Goal: Obtain resource: Download file/media

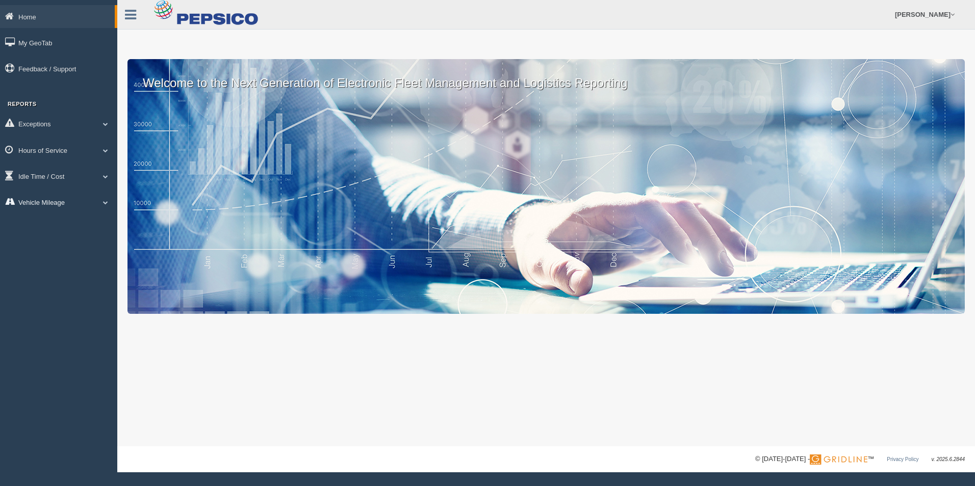
click at [53, 201] on link "Vehicle Mileage" at bounding box center [58, 202] width 117 height 23
click at [65, 228] on link "Vehicle Mileage" at bounding box center [66, 226] width 96 height 18
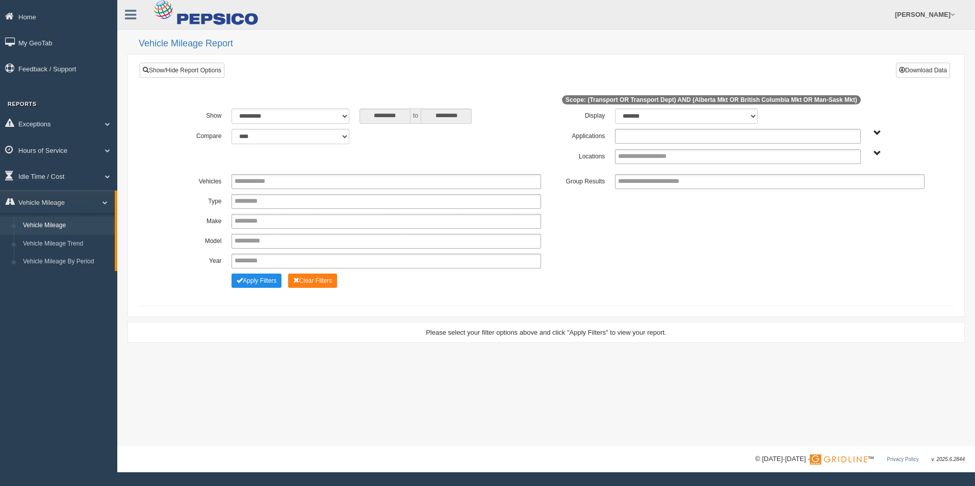
click at [658, 140] on input "text" at bounding box center [657, 136] width 78 height 13
click at [658, 153] on li "Transport" at bounding box center [737, 150] width 244 height 13
click at [659, 154] on input "text" at bounding box center [653, 156] width 70 height 13
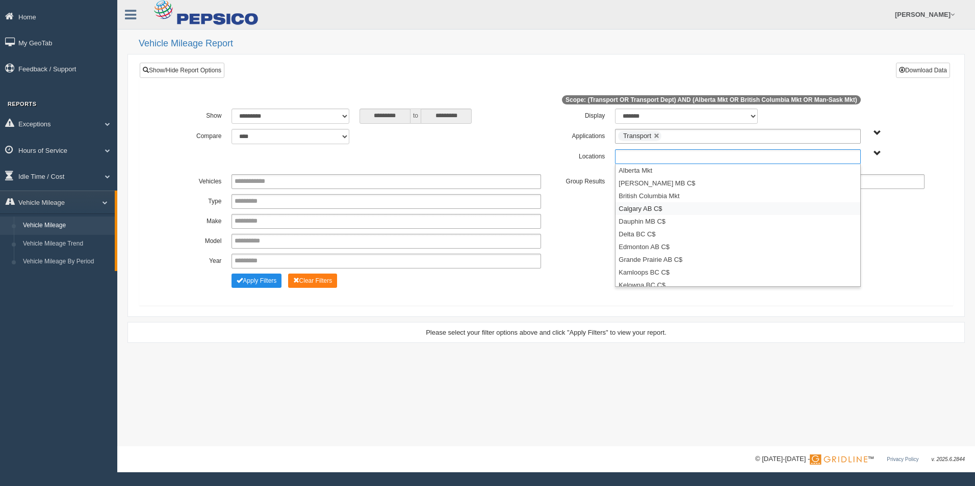
click at [655, 207] on li "Calgary AB C$" at bounding box center [737, 208] width 244 height 13
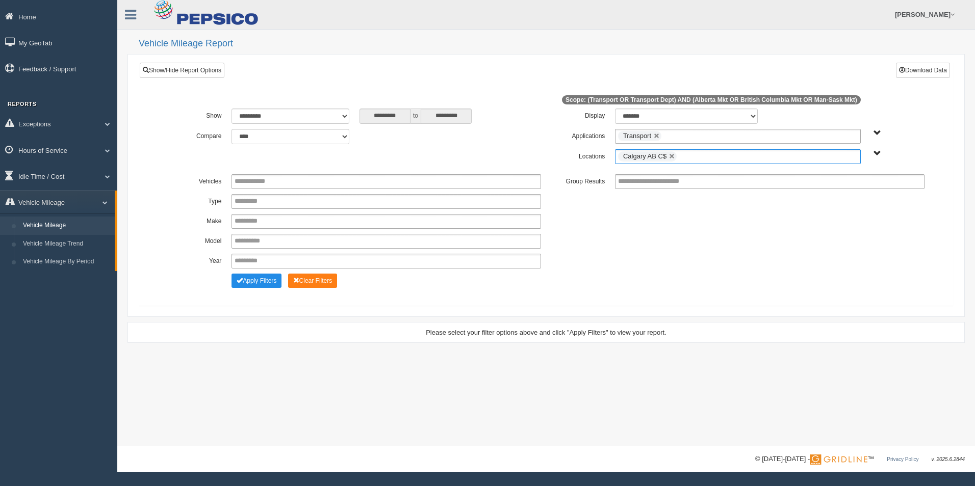
click at [697, 158] on ul "Calgary AB C$" at bounding box center [737, 156] width 245 height 15
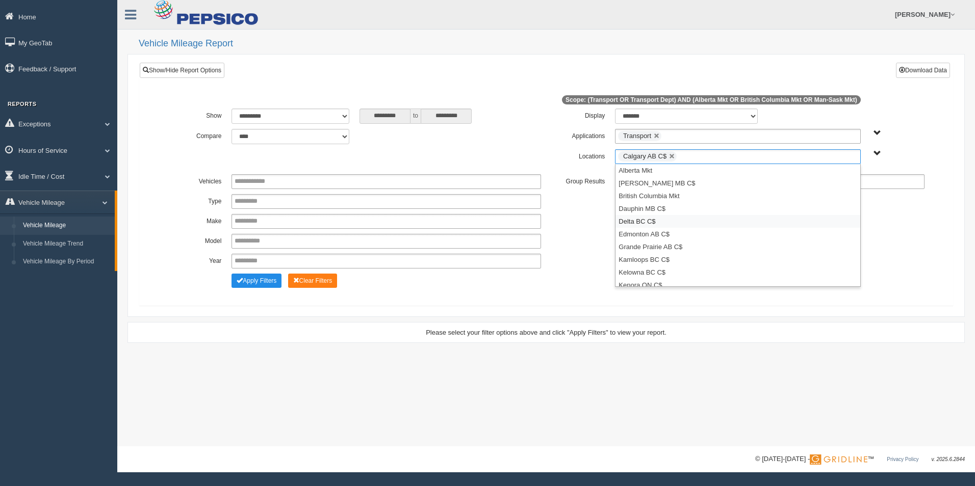
click at [694, 223] on li "Delta BC C$" at bounding box center [737, 221] width 244 height 13
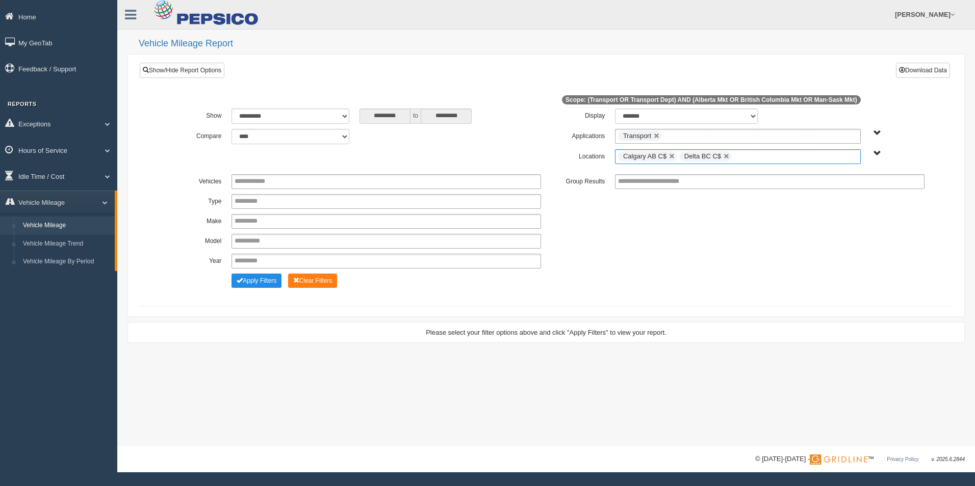
click at [761, 159] on ul "Calgary AB C$ Delta BC C$" at bounding box center [737, 156] width 245 height 15
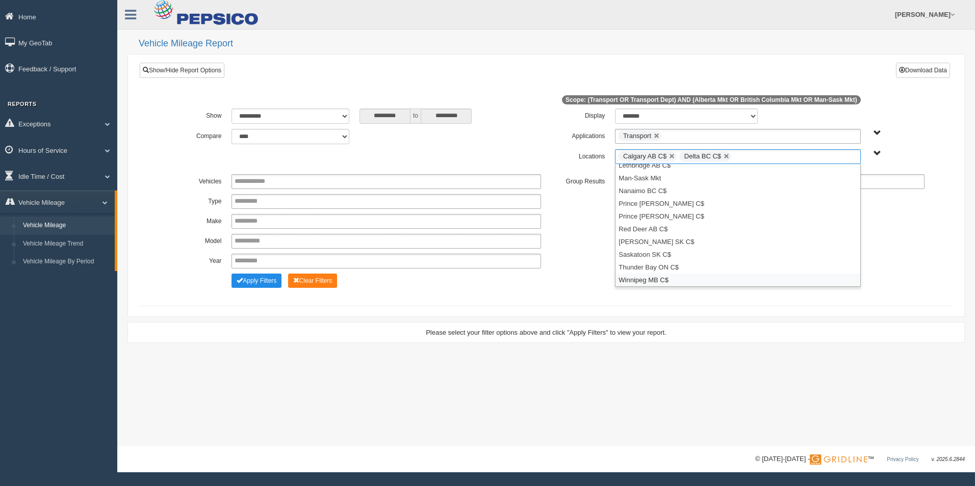
click at [706, 274] on li "Winnipeg MB C$" at bounding box center [737, 280] width 244 height 13
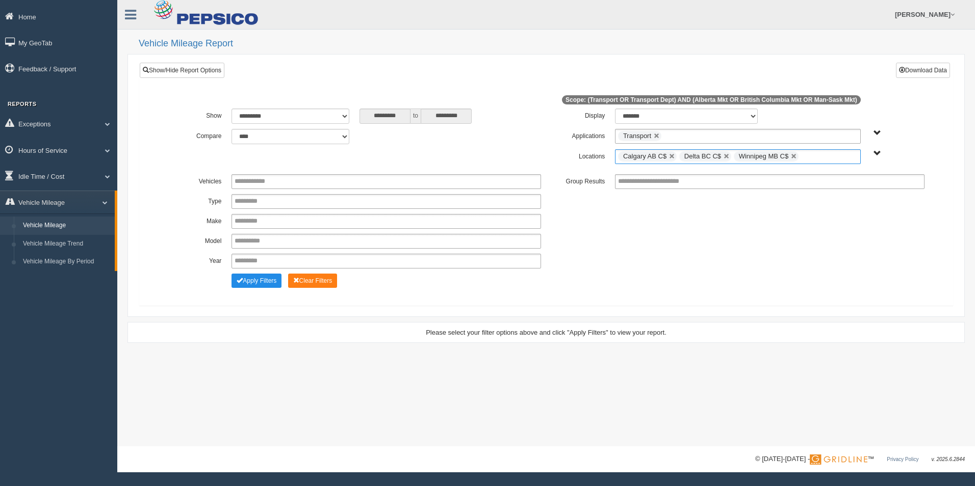
scroll to position [107, 0]
click at [248, 283] on button "Apply Filters" at bounding box center [257, 281] width 50 height 14
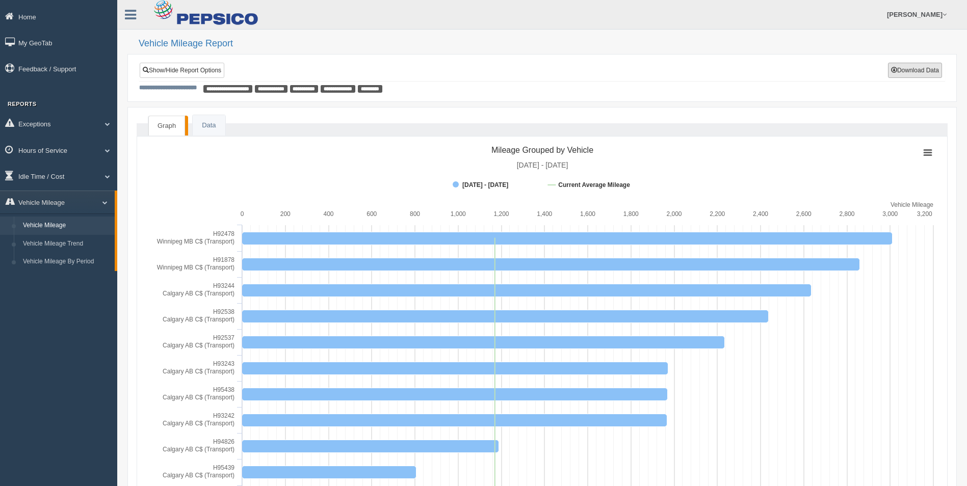
click at [917, 72] on button "Download Data" at bounding box center [915, 70] width 54 height 15
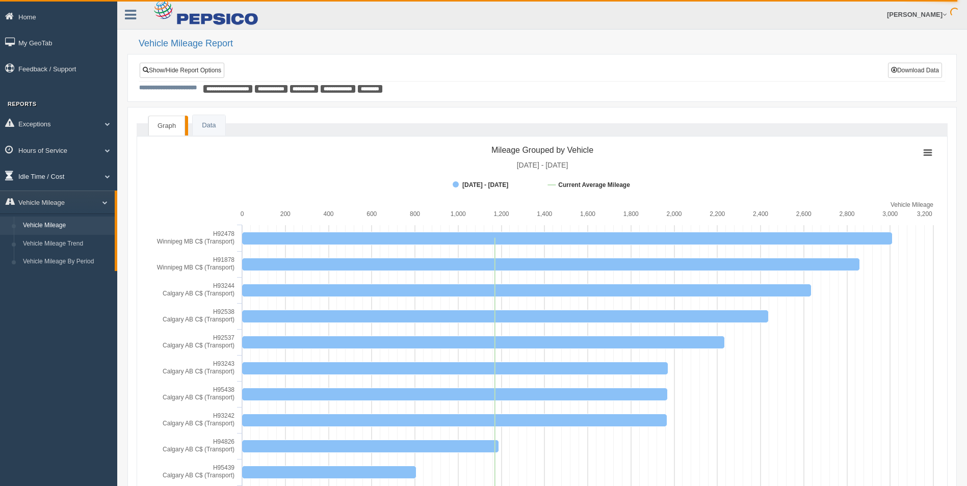
click at [49, 173] on link "Idle Time / Cost" at bounding box center [58, 176] width 117 height 23
click at [67, 236] on link "Idle Duration" at bounding box center [66, 236] width 96 height 18
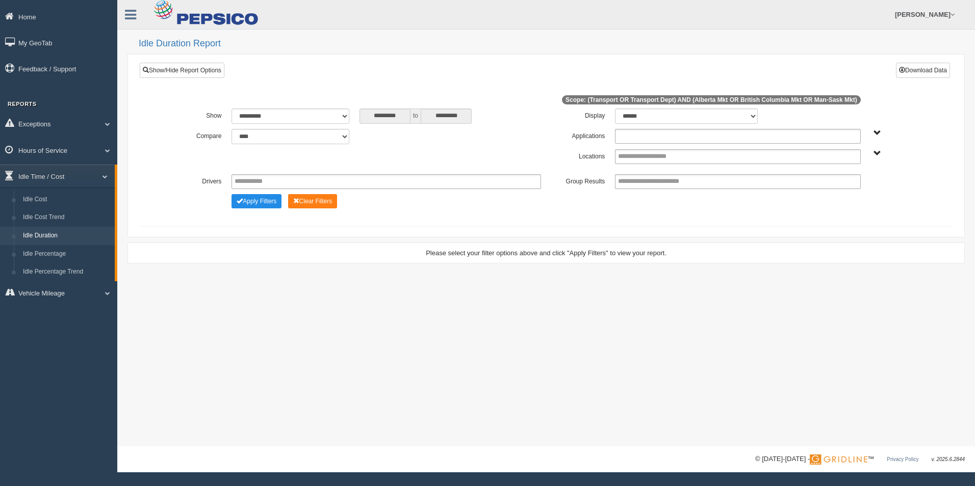
click at [666, 134] on input "text" at bounding box center [657, 136] width 78 height 13
click at [665, 153] on li "Transport" at bounding box center [737, 150] width 244 height 13
click at [665, 156] on input "text" at bounding box center [653, 156] width 70 height 13
click at [661, 214] on li "Calgary AB C$" at bounding box center [737, 208] width 244 height 13
click at [744, 159] on ul "Calgary AB C$" at bounding box center [737, 156] width 245 height 15
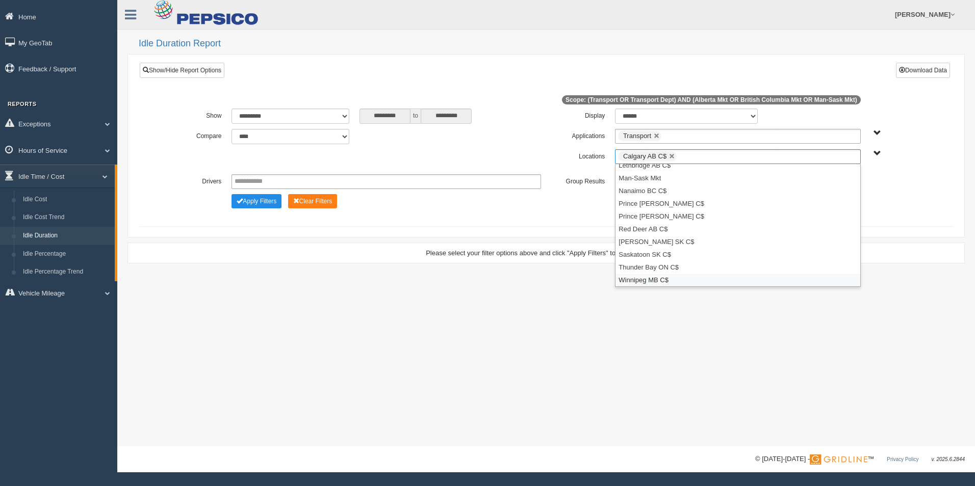
drag, startPoint x: 761, startPoint y: 285, endPoint x: 766, endPoint y: 266, distance: 19.5
click at [761, 285] on li "Winnipeg MB C$" at bounding box center [737, 280] width 244 height 13
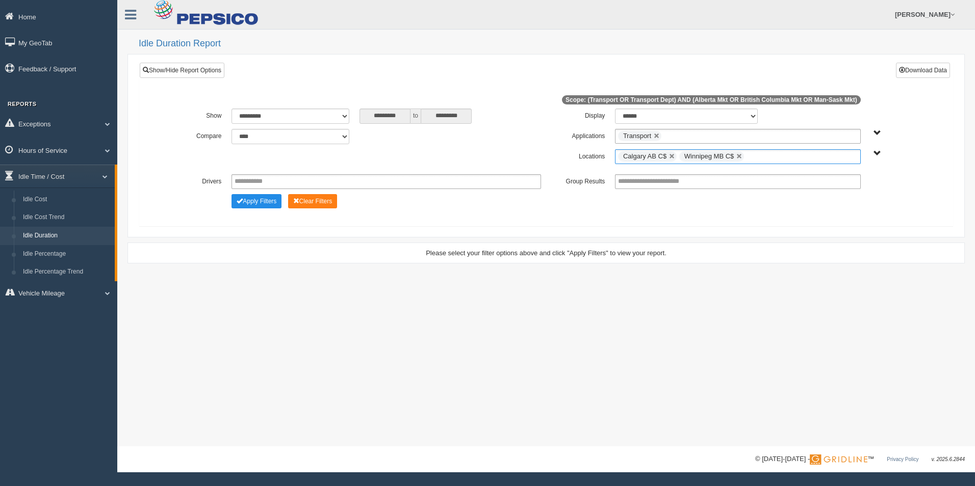
click at [779, 156] on ul "Calgary AB C$ Winnipeg MB C$" at bounding box center [737, 156] width 245 height 15
click at [762, 220] on li "Delta BC C$" at bounding box center [737, 221] width 244 height 13
click at [607, 221] on div "**********" at bounding box center [546, 144] width 814 height 164
click at [932, 73] on button "Download Data" at bounding box center [923, 70] width 54 height 15
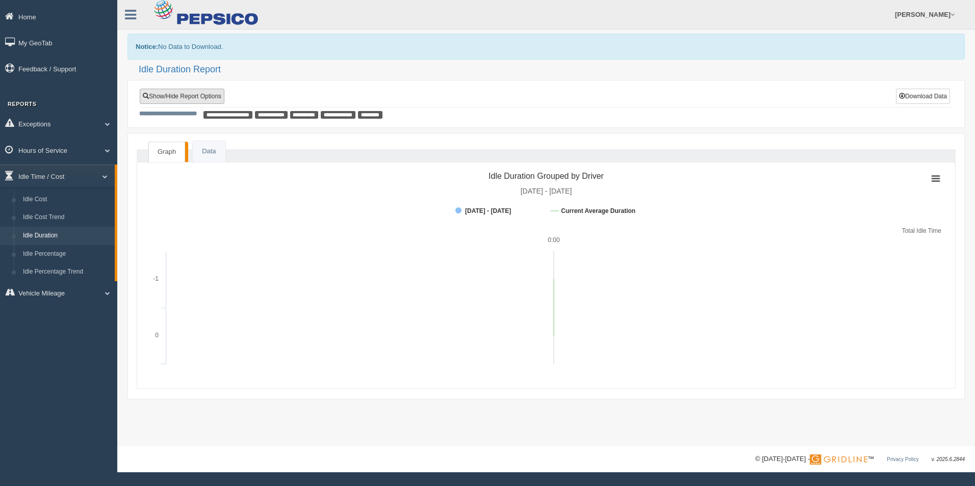
click at [207, 98] on link "Show/Hide Report Options" at bounding box center [182, 96] width 85 height 15
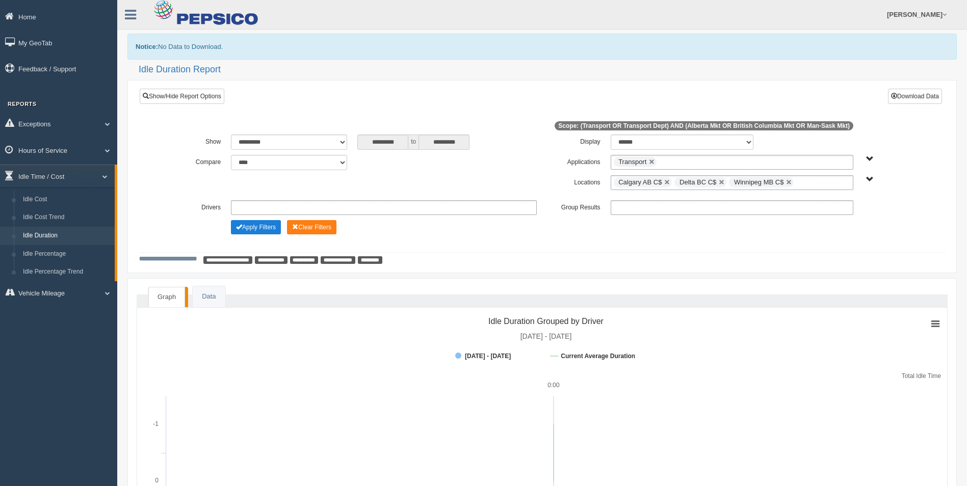
click at [259, 228] on button "Apply Filters" at bounding box center [256, 227] width 50 height 14
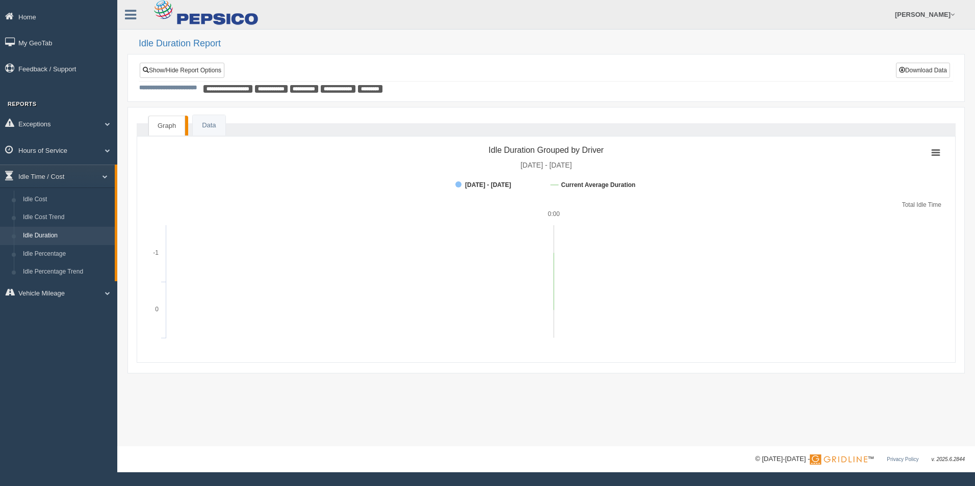
click at [43, 238] on link "Idle Duration" at bounding box center [66, 236] width 96 height 18
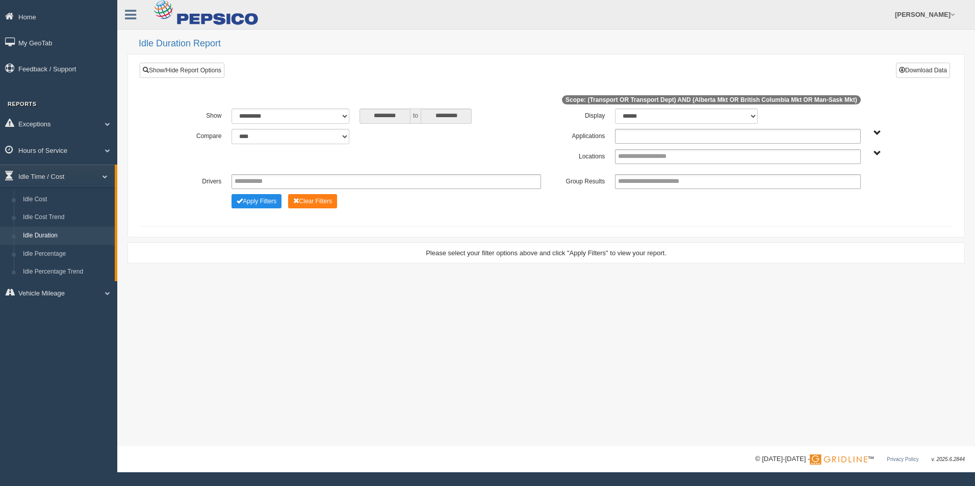
click at [699, 140] on ul at bounding box center [737, 136] width 245 height 15
click at [709, 118] on select "******* ******" at bounding box center [686, 116] width 143 height 15
type input "**********"
click at [704, 118] on select "******* ******" at bounding box center [686, 116] width 143 height 15
click at [699, 119] on select "******* ******" at bounding box center [686, 116] width 143 height 15
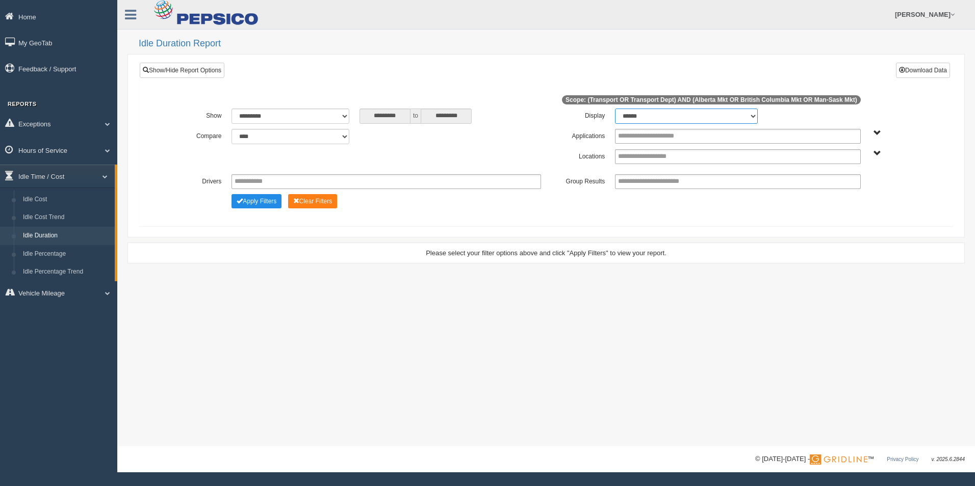
select select "**"
click at [615, 109] on select "******* ******" at bounding box center [686, 116] width 143 height 15
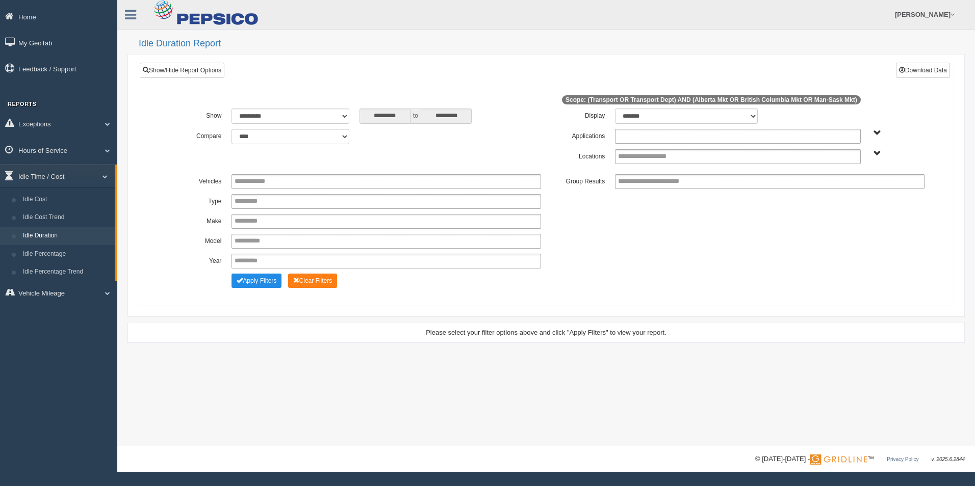
click at [674, 136] on input "text" at bounding box center [657, 136] width 78 height 13
click at [639, 153] on li "Transport" at bounding box center [737, 150] width 244 height 13
click at [640, 155] on input "text" at bounding box center [653, 156] width 70 height 13
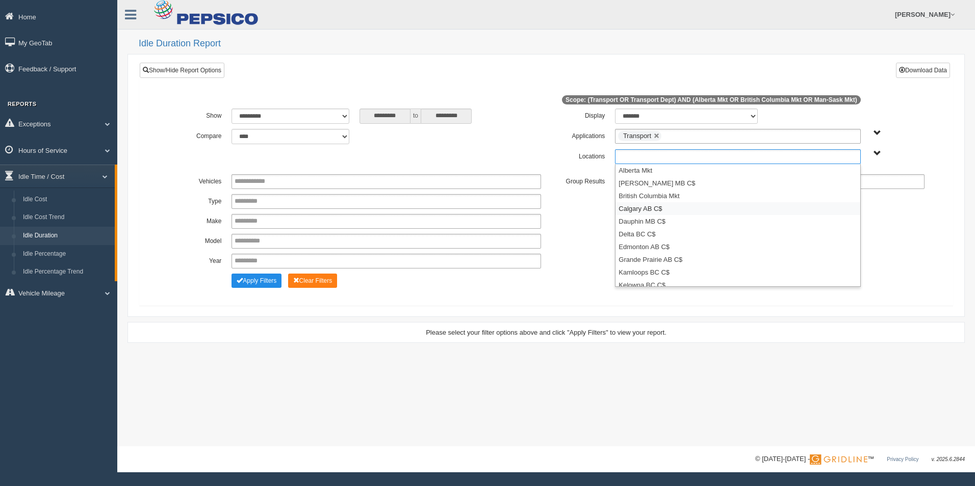
click at [644, 212] on li "Calgary AB C$" at bounding box center [737, 208] width 244 height 13
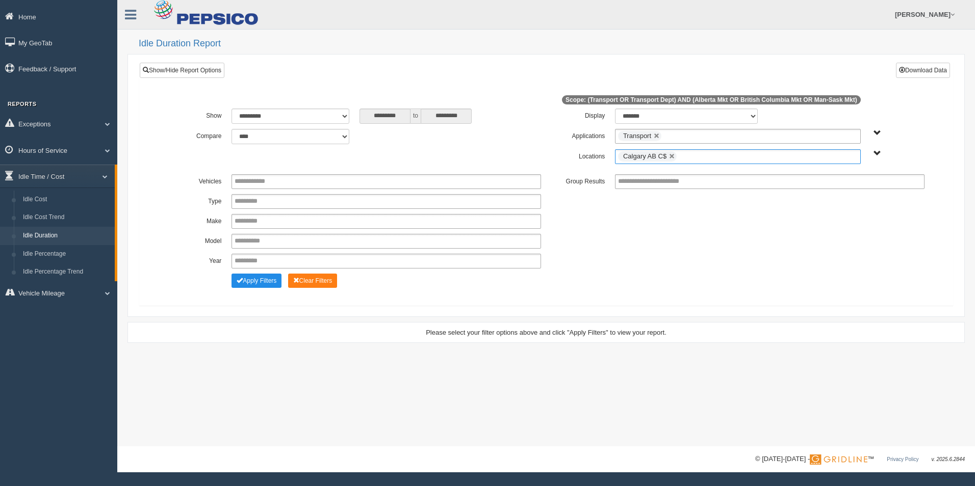
click at [707, 153] on ul "Calgary AB C$" at bounding box center [737, 156] width 245 height 15
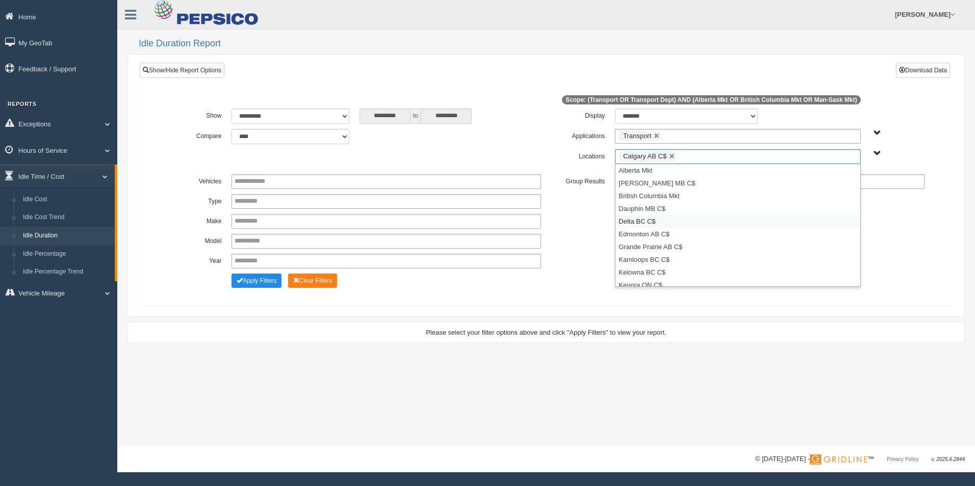
drag, startPoint x: 702, startPoint y: 221, endPoint x: 757, endPoint y: 163, distance: 80.4
click at [703, 221] on li "Delta BC C$" at bounding box center [737, 221] width 244 height 13
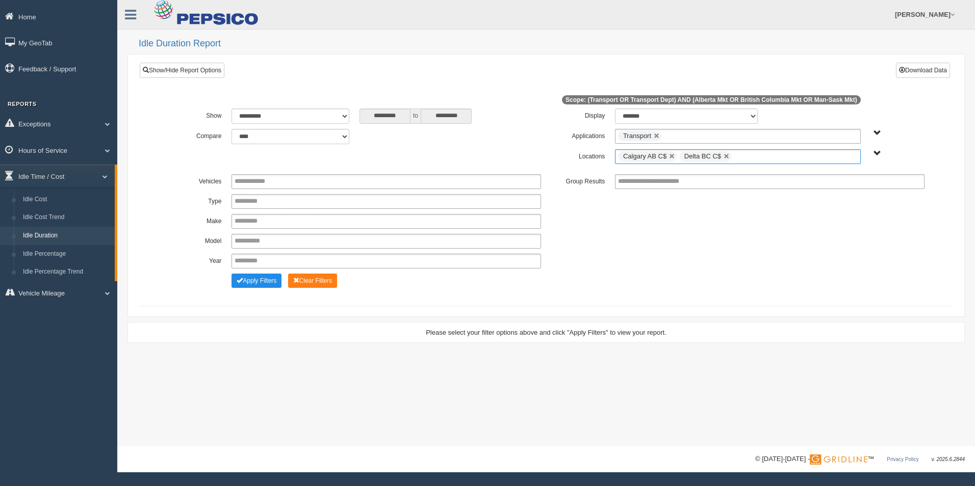
click at [766, 152] on ul "Calgary AB C$ Delta BC C$" at bounding box center [737, 156] width 245 height 15
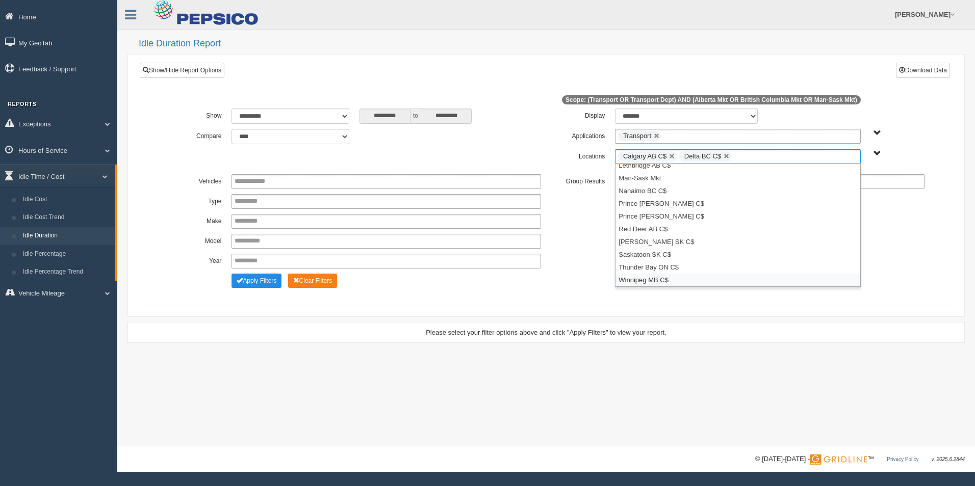
drag, startPoint x: 741, startPoint y: 278, endPoint x: 707, endPoint y: 276, distance: 34.3
click at [740, 279] on li "Winnipeg MB C$" at bounding box center [737, 280] width 244 height 13
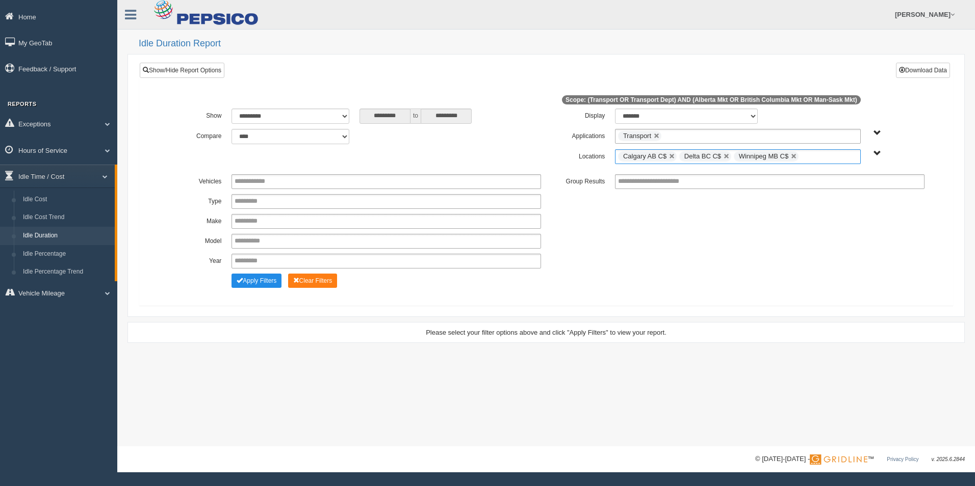
click at [657, 274] on div "Apply Filters Clear Filters" at bounding box center [546, 279] width 767 height 11
click at [267, 285] on button "Apply Filters" at bounding box center [257, 281] width 50 height 14
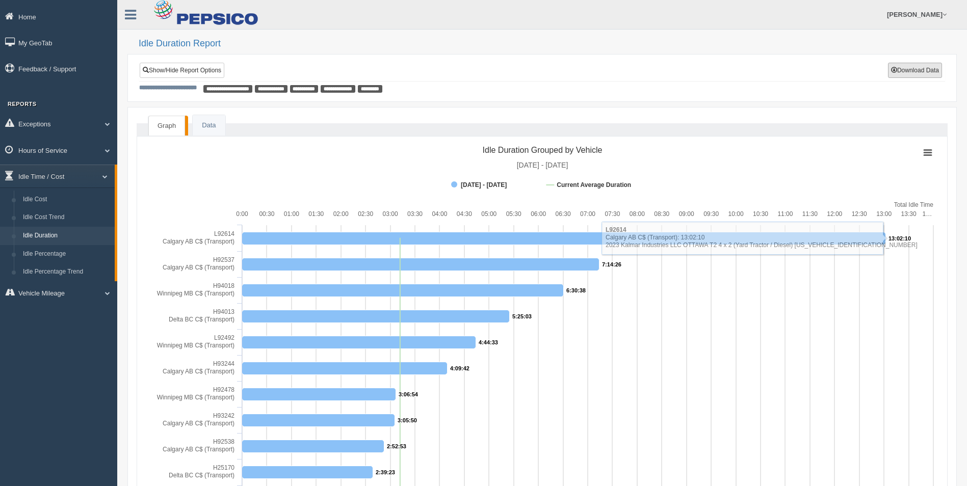
click at [927, 69] on button "Download Data" at bounding box center [915, 70] width 54 height 15
